Goal: Information Seeking & Learning: Learn about a topic

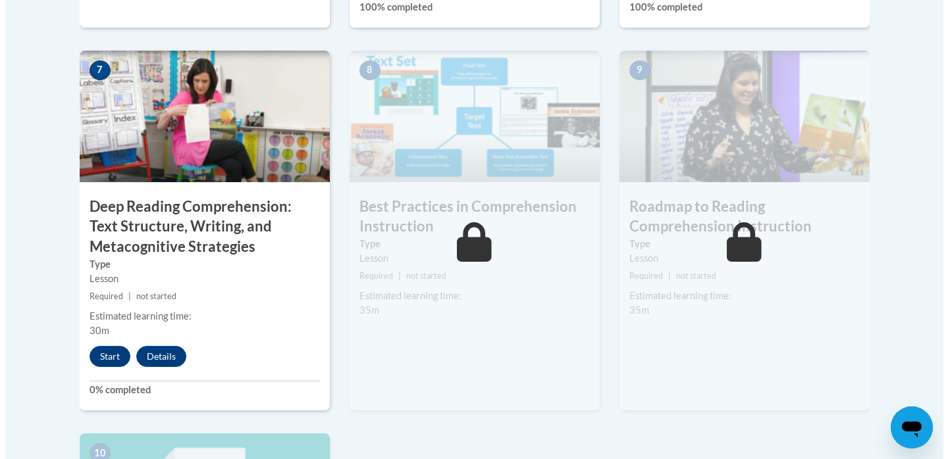
scroll to position [1132, 0]
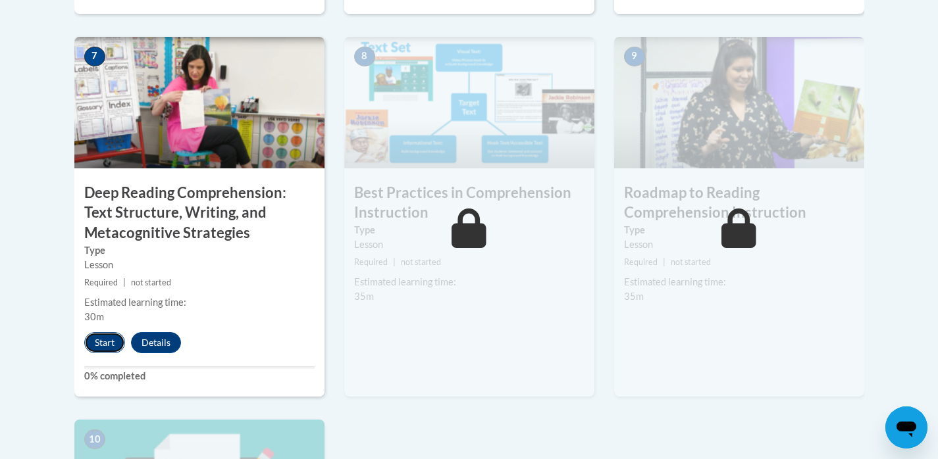
click at [103, 342] on button "Start" at bounding box center [104, 342] width 41 height 21
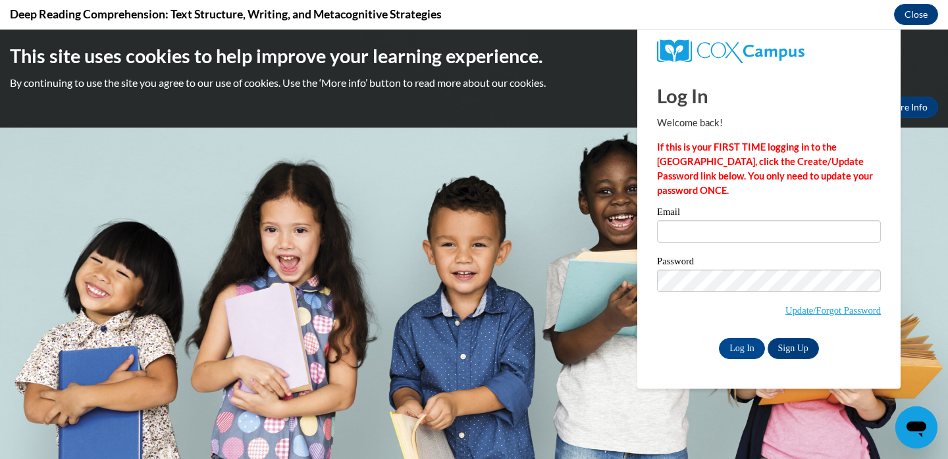
scroll to position [0, 0]
type input "binsfeldv@ripon.k12.wi.us"
click at [746, 353] on input "Log In" at bounding box center [742, 348] width 46 height 21
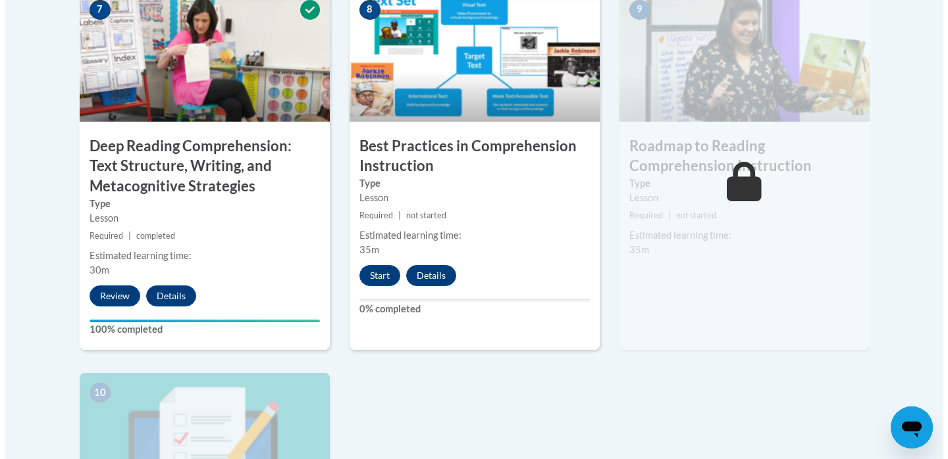
scroll to position [1180, 0]
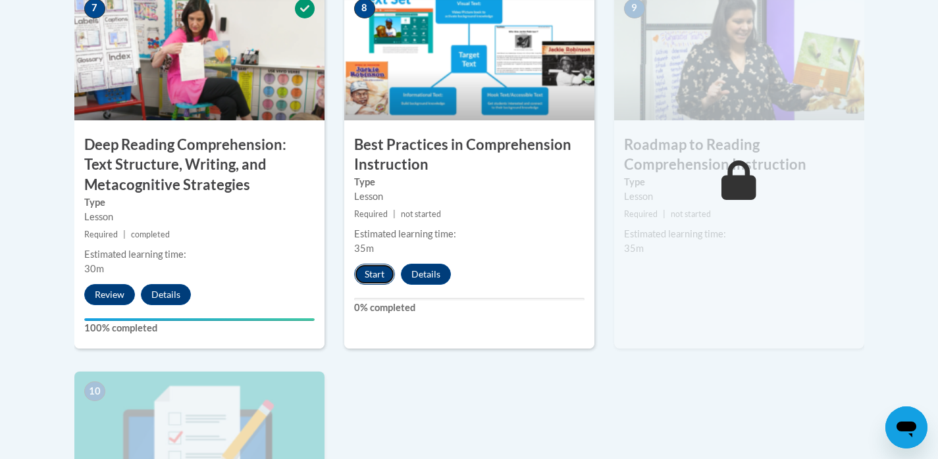
click at [372, 276] on button "Start" at bounding box center [374, 274] width 41 height 21
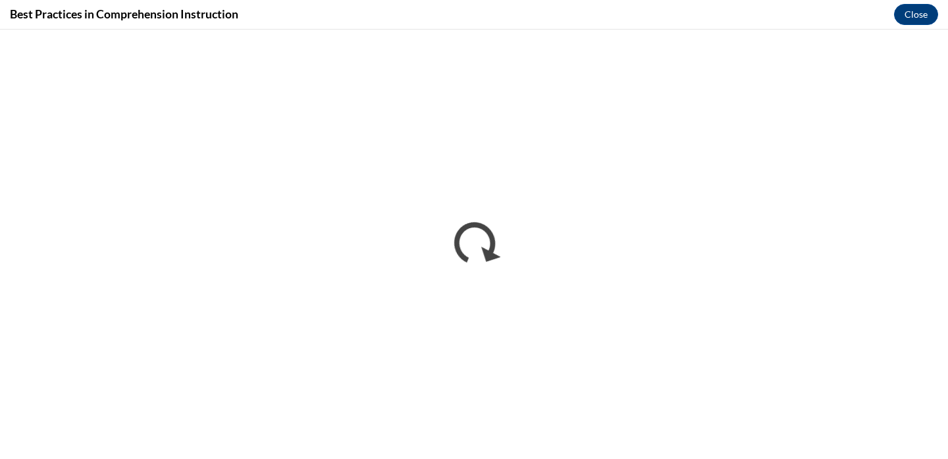
scroll to position [0, 0]
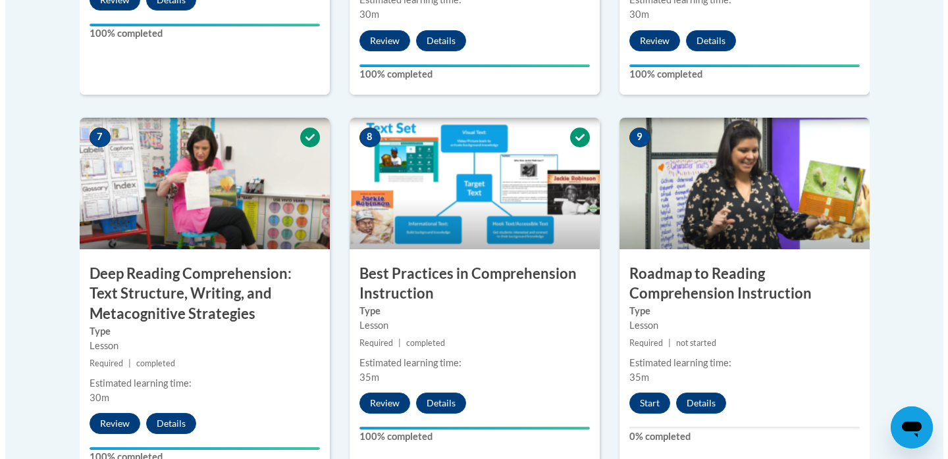
scroll to position [1329, 0]
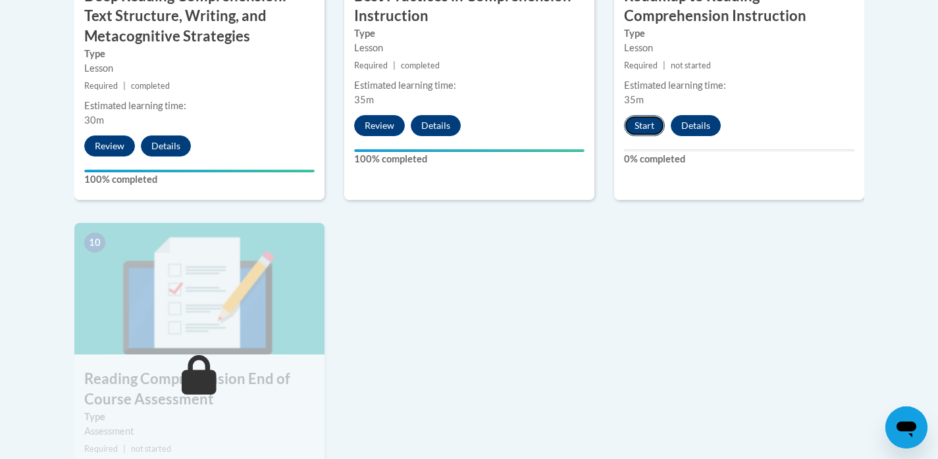
click at [638, 123] on button "Start" at bounding box center [644, 125] width 41 height 21
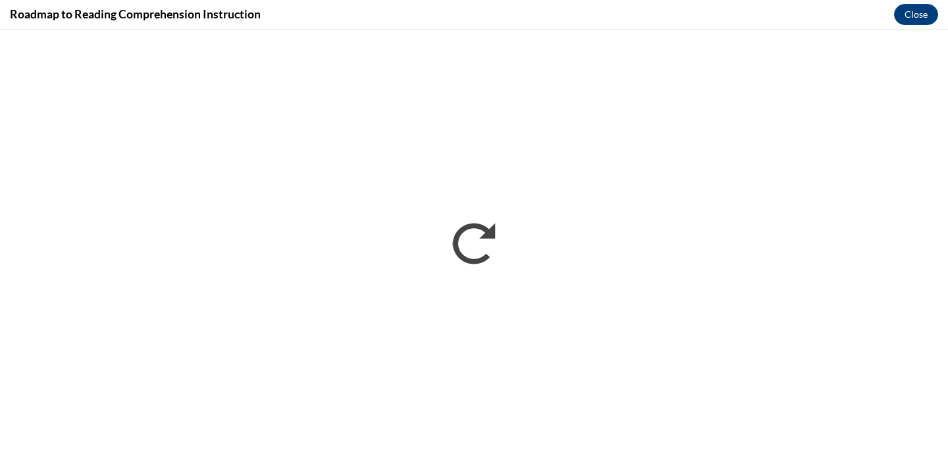
scroll to position [0, 0]
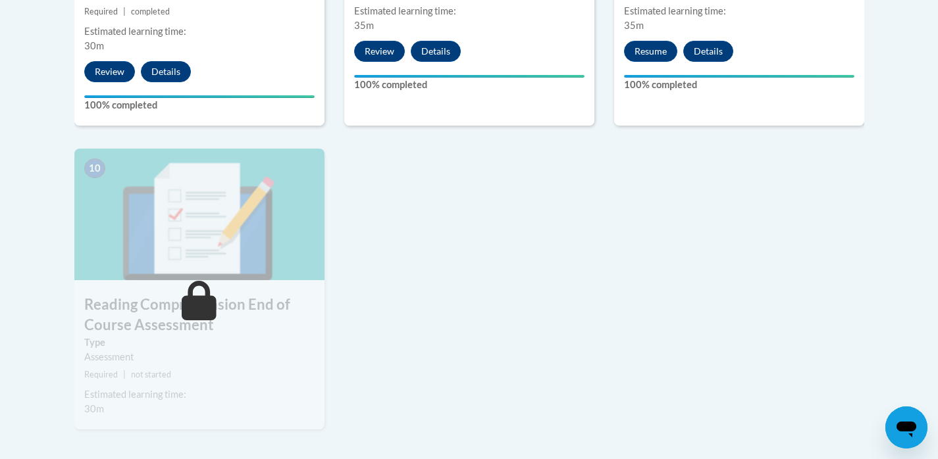
scroll to position [1457, 0]
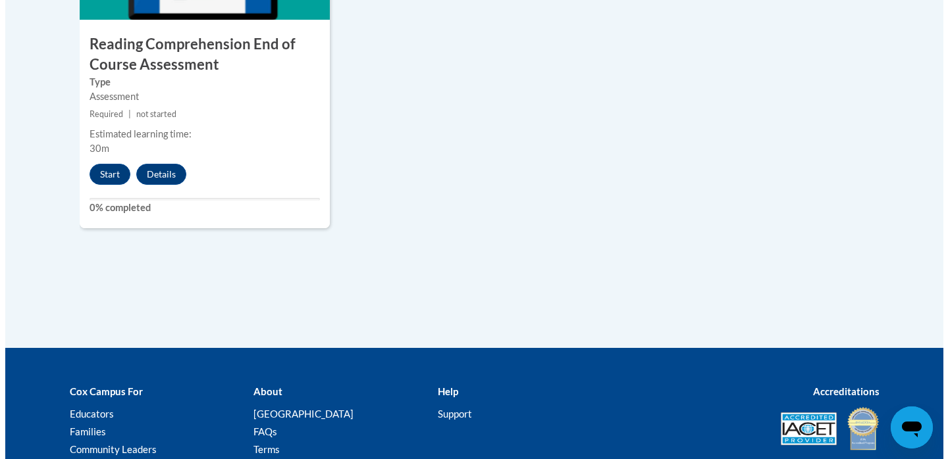
scroll to position [1672, 0]
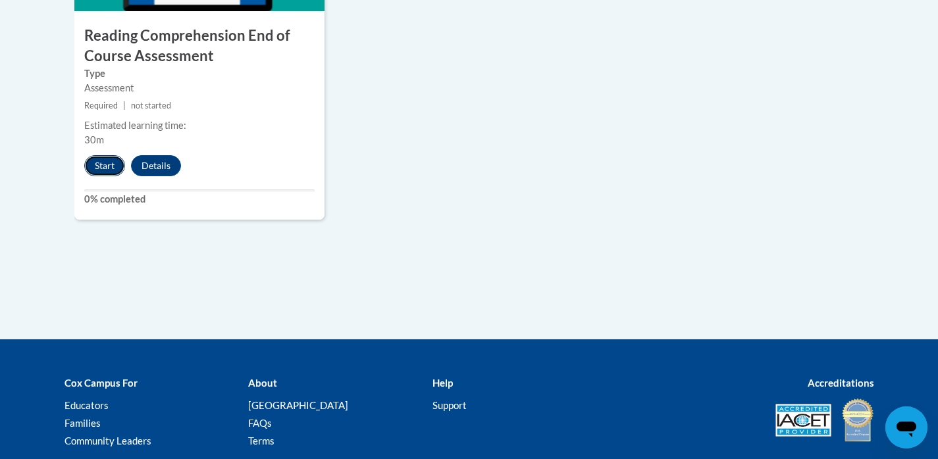
click at [100, 163] on button "Start" at bounding box center [104, 165] width 41 height 21
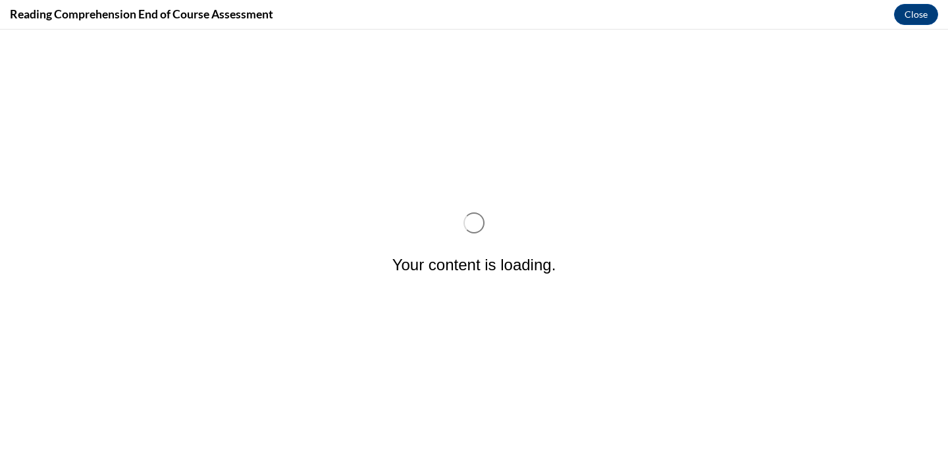
scroll to position [0, 0]
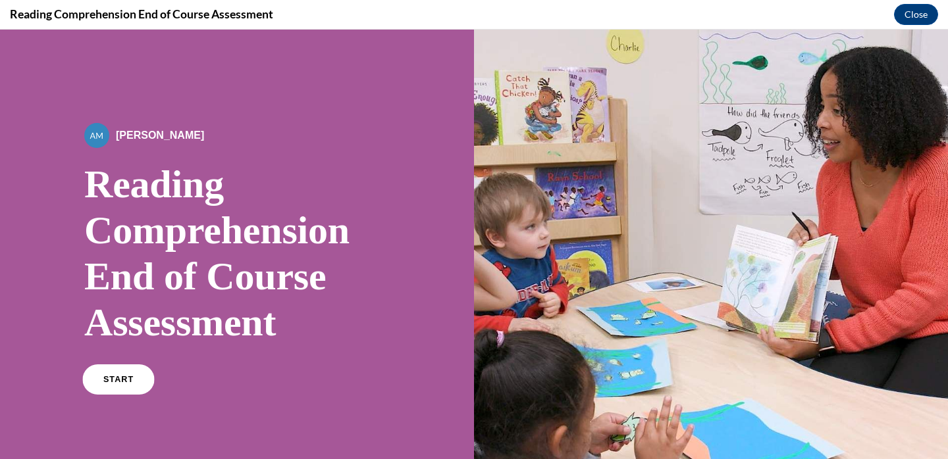
click at [120, 378] on span "START" at bounding box center [118, 380] width 30 height 10
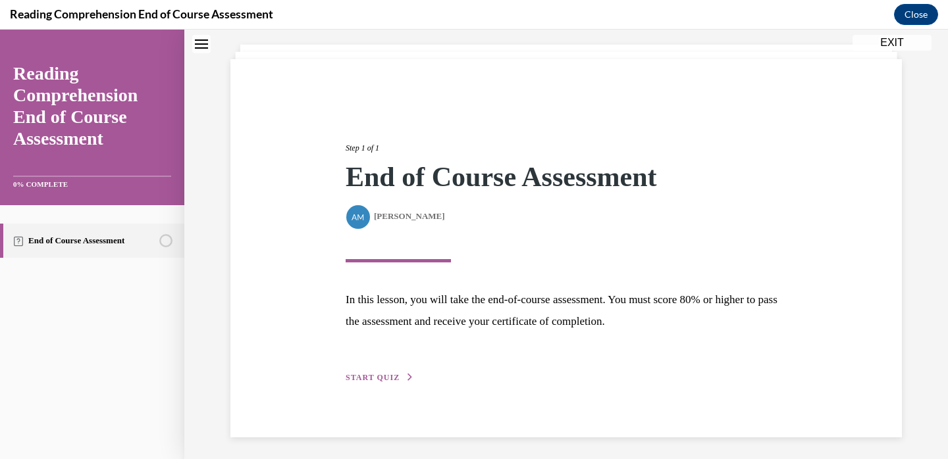
scroll to position [76, 0]
